Goal: Navigation & Orientation: Find specific page/section

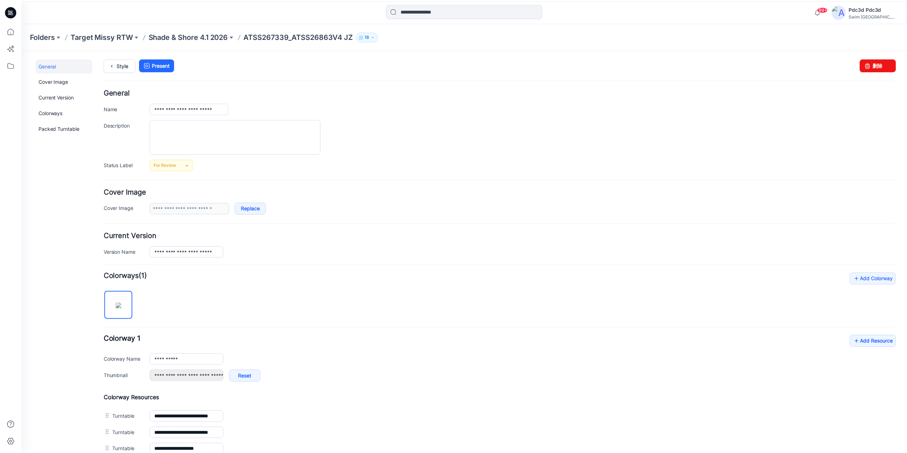
scroll to position [103, 0]
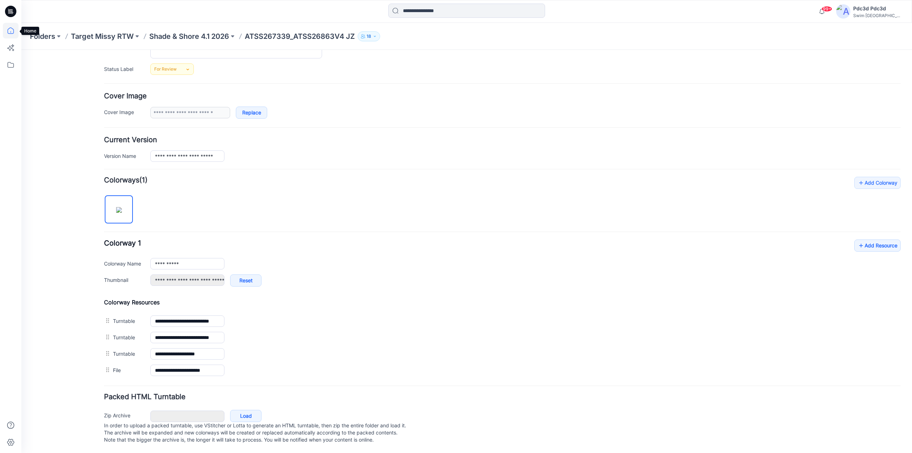
click at [9, 31] on icon at bounding box center [11, 31] width 16 height 16
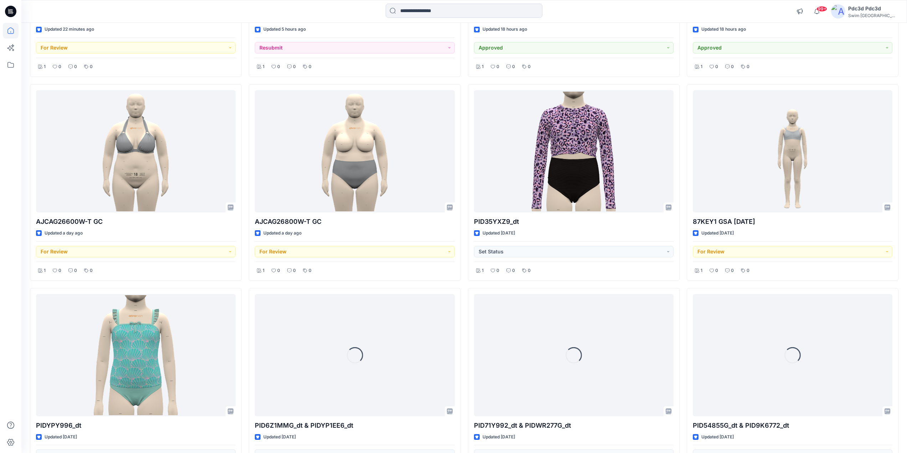
scroll to position [285, 0]
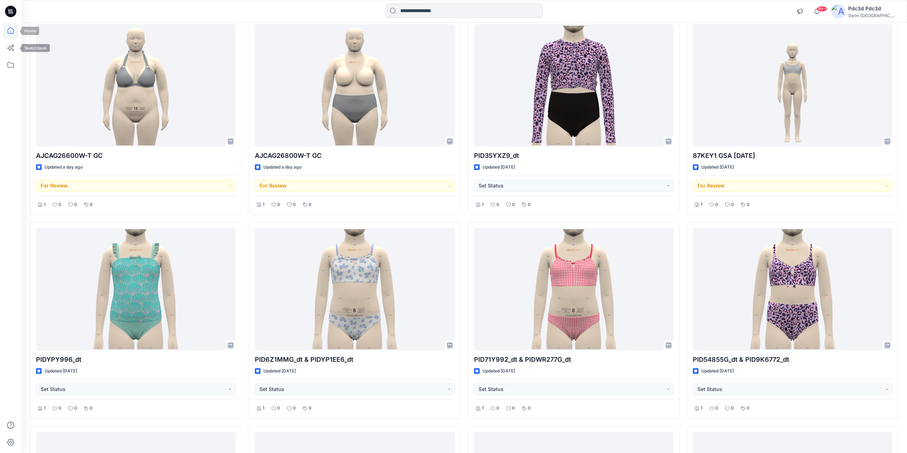
click at [6, 31] on icon at bounding box center [11, 31] width 16 height 16
